Goal: Transaction & Acquisition: Purchase product/service

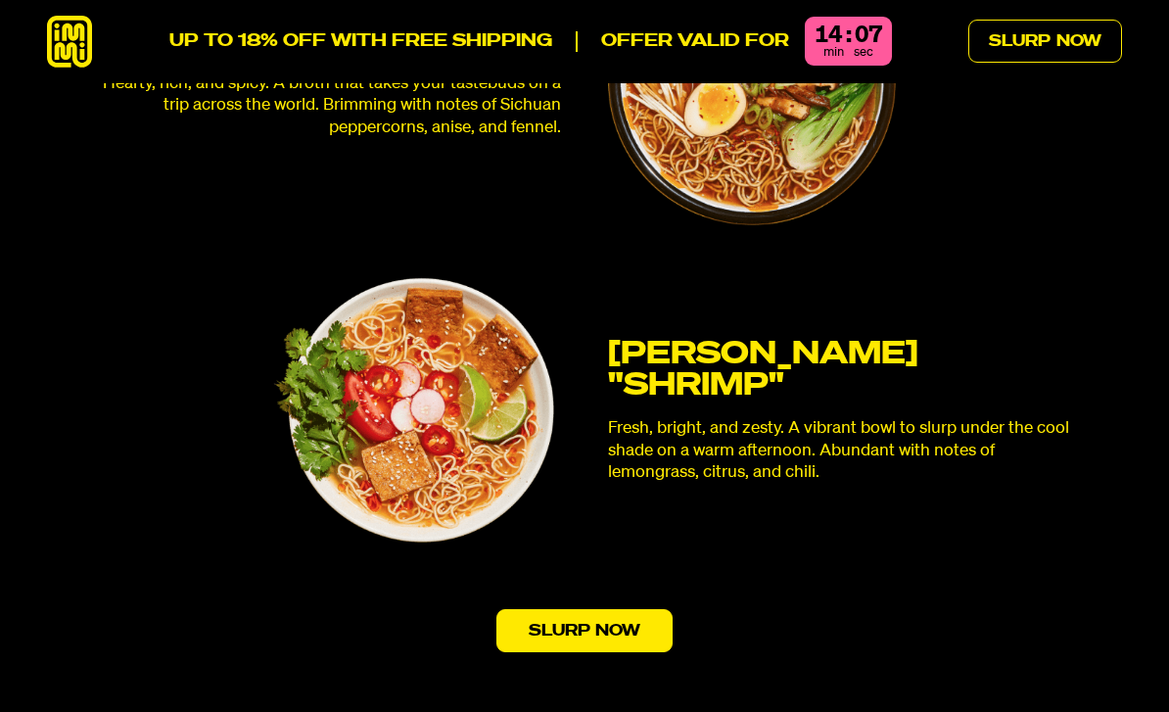
scroll to position [5524, 0]
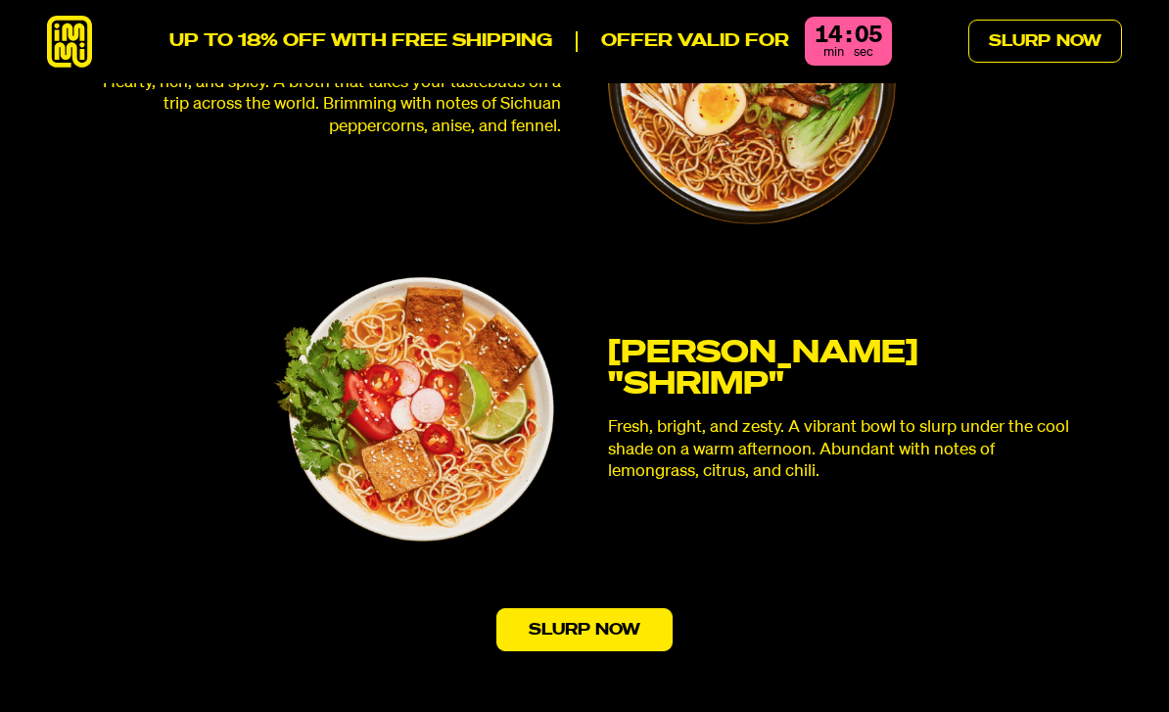
click at [486, 398] on img at bounding box center [416, 409] width 287 height 287
click at [467, 382] on img at bounding box center [416, 409] width 287 height 287
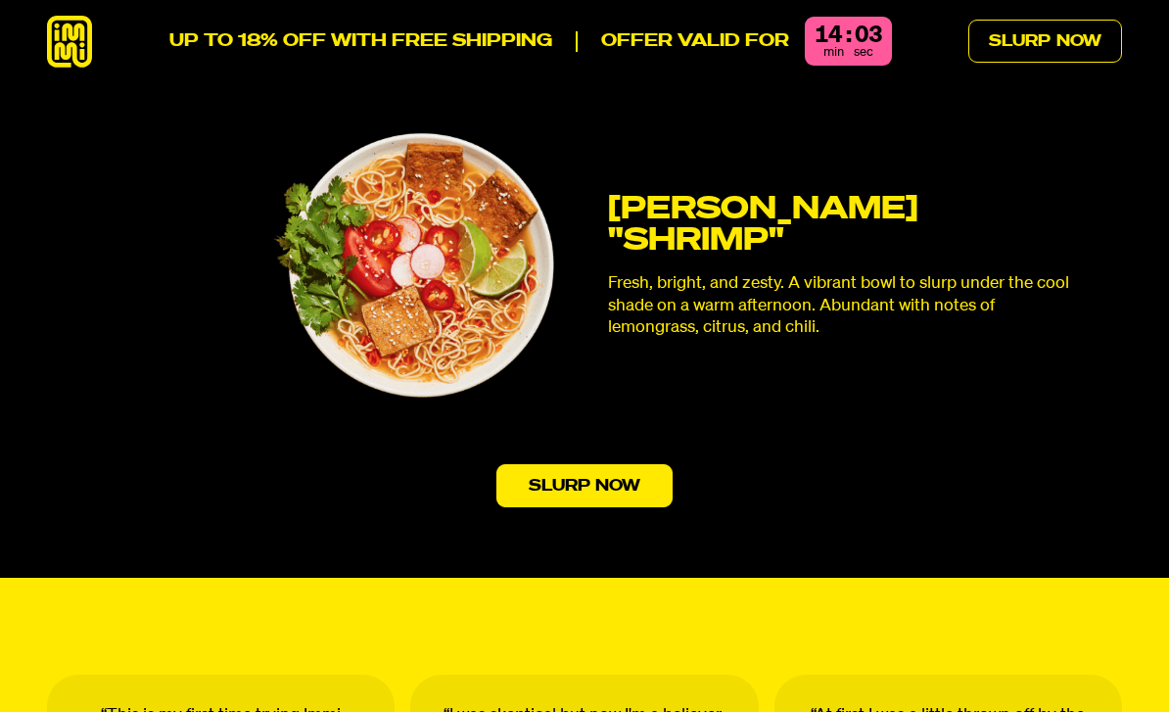
scroll to position [5686, 0]
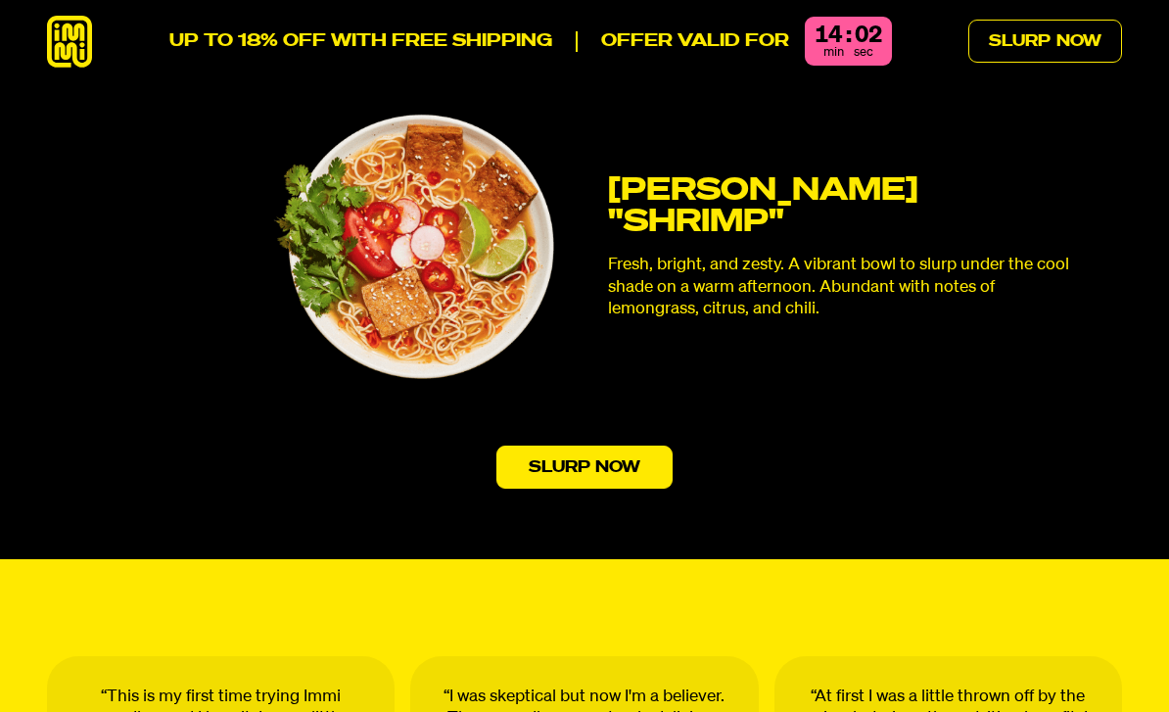
click at [644, 445] on link "Slurp Now" at bounding box center [584, 466] width 177 height 43
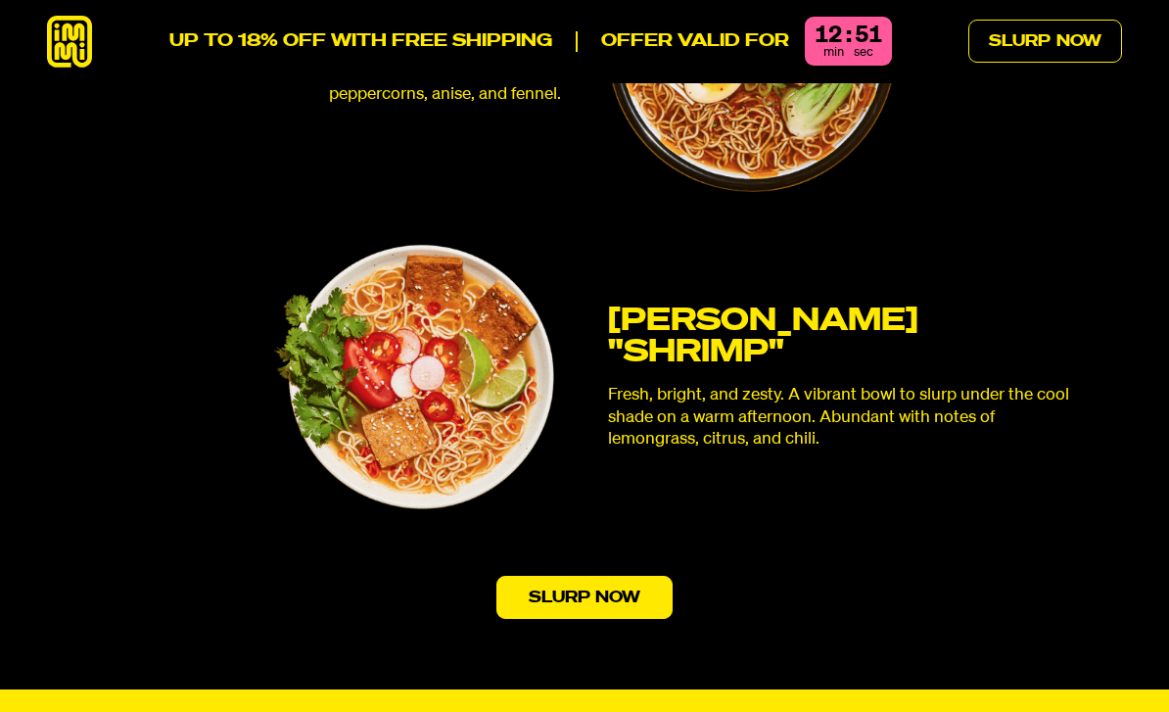
scroll to position [5555, 0]
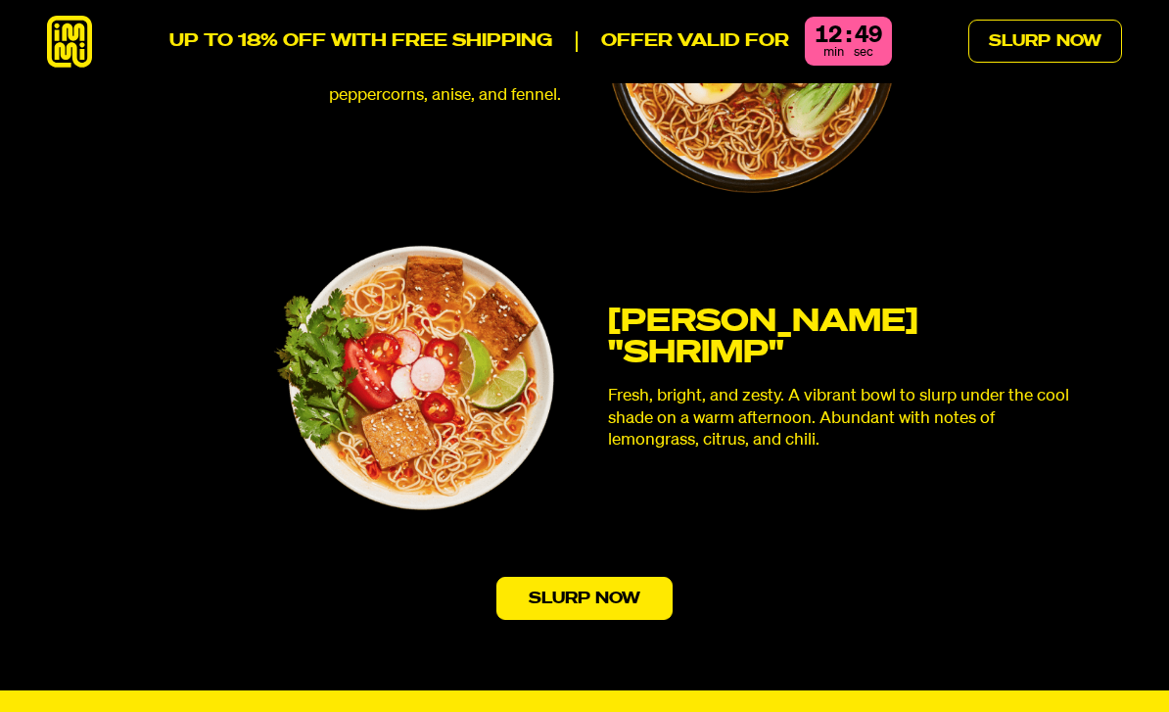
click at [468, 374] on img at bounding box center [416, 378] width 287 height 287
click at [468, 373] on img at bounding box center [416, 378] width 287 height 287
click at [768, 385] on p "Fresh, bright, and zesty. A vibrant bowl to slurp under the cool shade on a war…" at bounding box center [841, 418] width 466 height 67
click at [850, 306] on h3 "[PERSON_NAME] "SHRIMP"" at bounding box center [841, 337] width 466 height 63
click at [886, 306] on h3 "[PERSON_NAME] "SHRIMP"" at bounding box center [841, 337] width 466 height 63
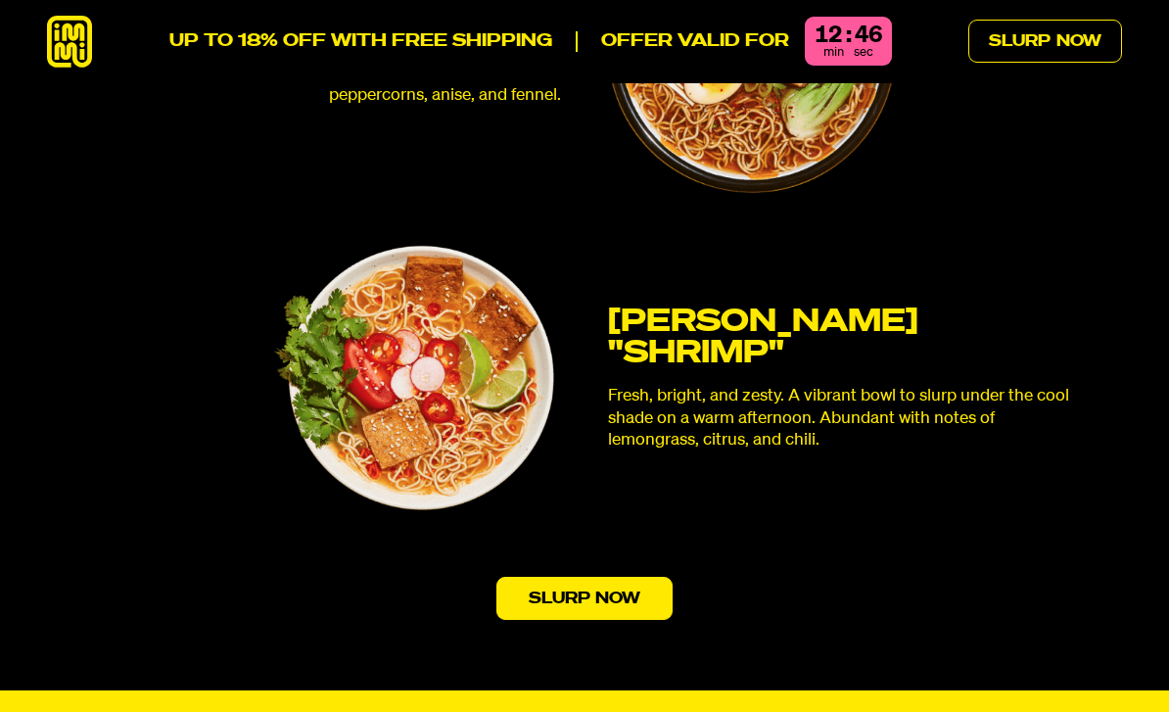
click at [937, 385] on p "Fresh, bright, and zesty. A vibrant bowl to slurp under the cool shade on a war…" at bounding box center [841, 418] width 466 height 67
click at [876, 385] on p "Fresh, bright, and zesty. A vibrant bowl to slurp under the cool shade on a war…" at bounding box center [841, 418] width 466 height 67
click at [841, 412] on div "[PERSON_NAME] "SHRIMP" Fresh, bright, and zesty. A vibrant bowl to slurp under …" at bounding box center [584, 378] width 979 height 287
click at [1051, 43] on link "Slurp Now" at bounding box center [1045, 41] width 154 height 43
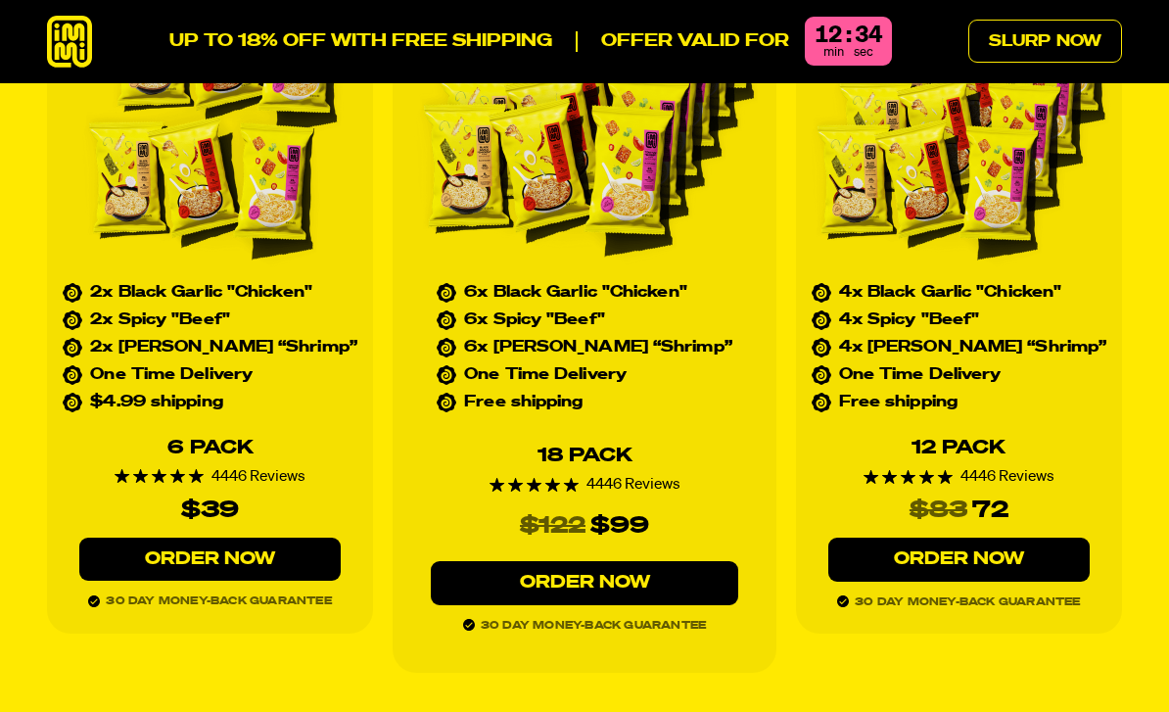
scroll to position [8466, 0]
